Goal: Obtain resource: Download file/media

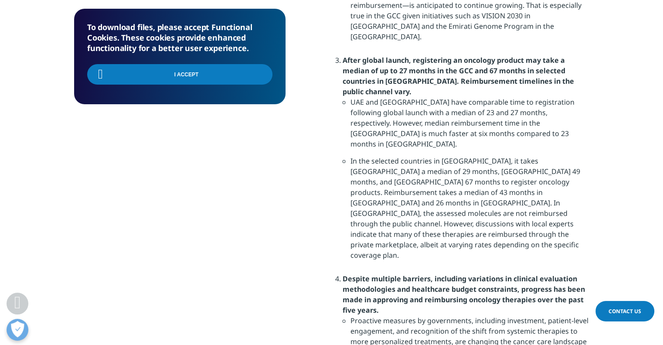
scroll to position [856, 515]
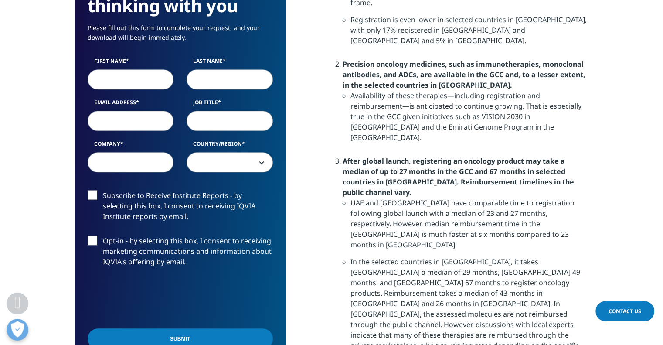
scroll to position [846, 0]
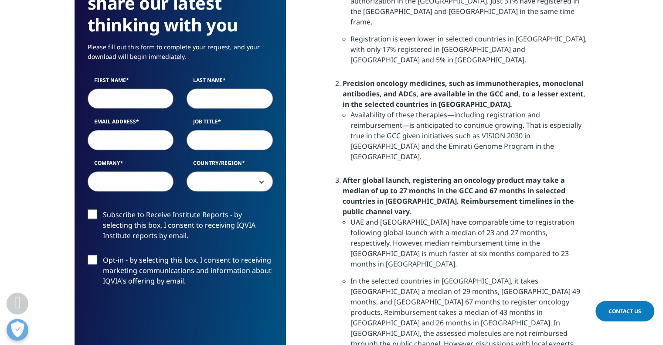
click at [117, 102] on input "First Name" at bounding box center [131, 99] width 86 height 20
type input "Fidock Lab"
type input "HHSC 1502"
type input "[EMAIL_ADDRESS][DOMAIN_NAME]"
type input "[GEOGRAPHIC_DATA]"
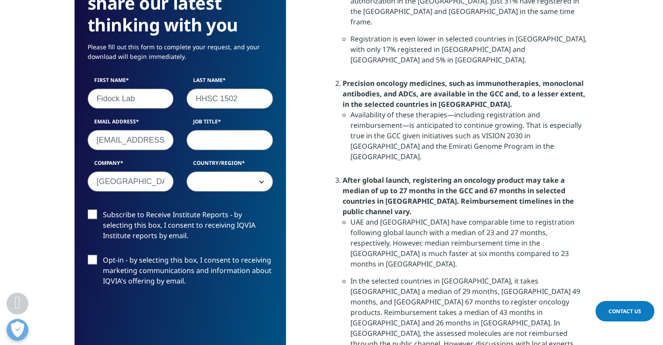
select select "[GEOGRAPHIC_DATA]"
click at [208, 140] on input "Job Title" at bounding box center [230, 140] width 86 height 20
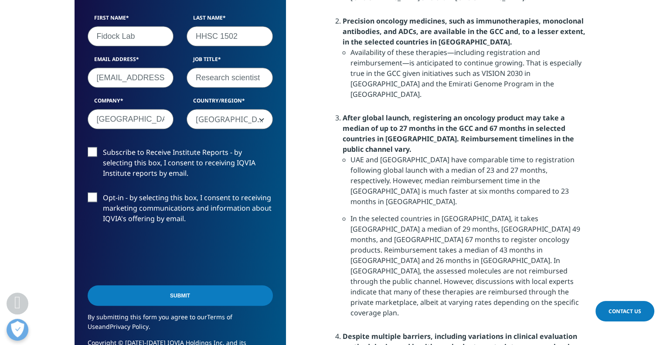
scroll to position [918, 0]
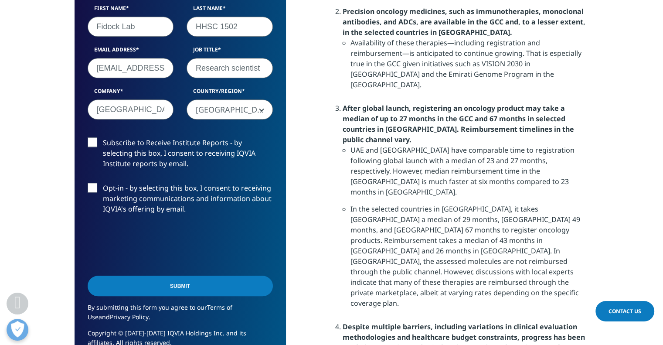
type input "Research scientist"
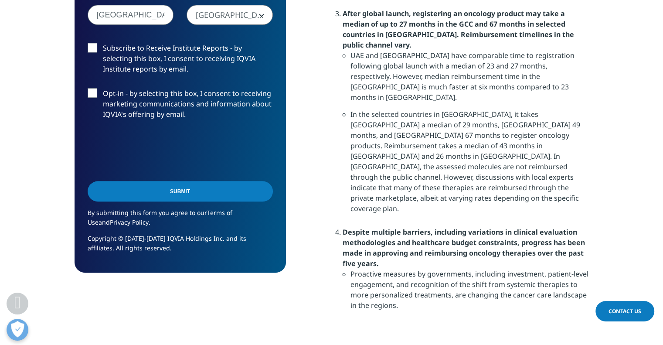
scroll to position [1013, 0]
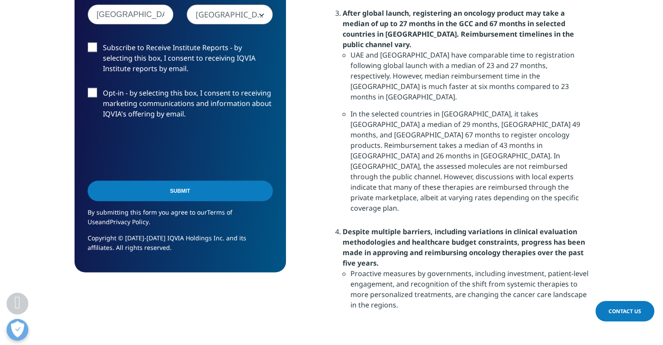
click at [147, 198] on input "Submit" at bounding box center [180, 191] width 185 height 20
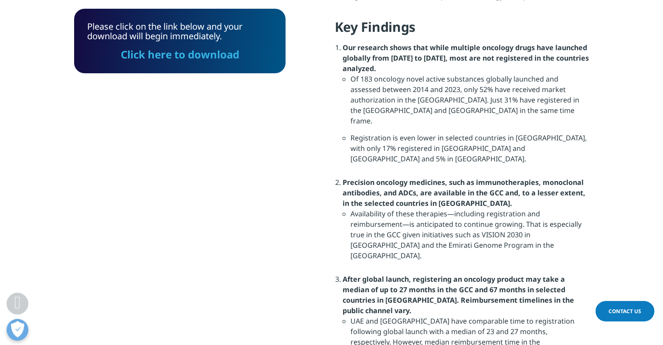
scroll to position [743, 0]
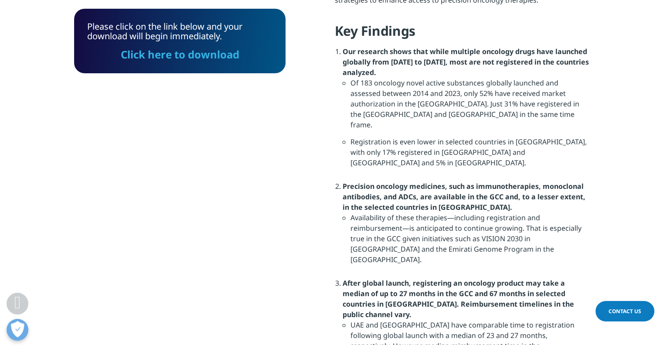
click at [183, 59] on link "Click here to download" at bounding box center [180, 54] width 119 height 14
